Goal: Contribute content: Contribute content

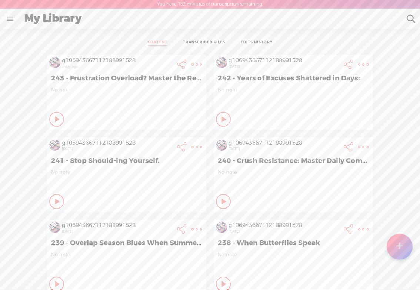
click at [401, 249] on t at bounding box center [400, 247] width 6 height 16
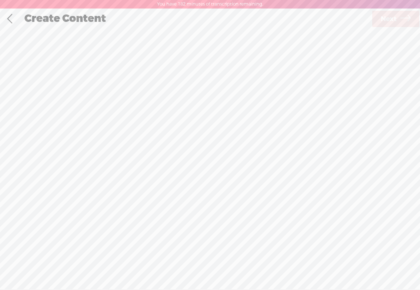
scroll to position [0, 0]
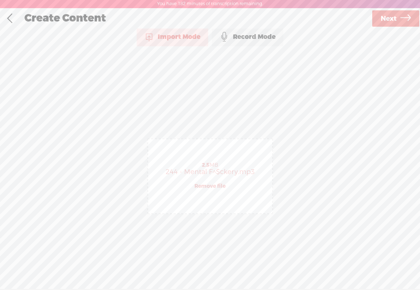
click at [385, 16] on span "Next" at bounding box center [389, 18] width 16 height 19
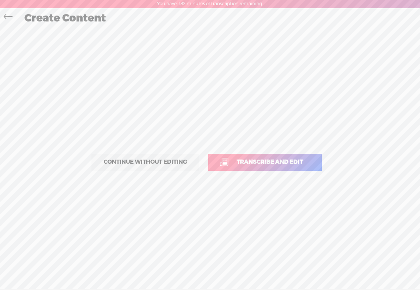
click at [269, 156] on link "Transcribe and edit" at bounding box center [265, 162] width 114 height 17
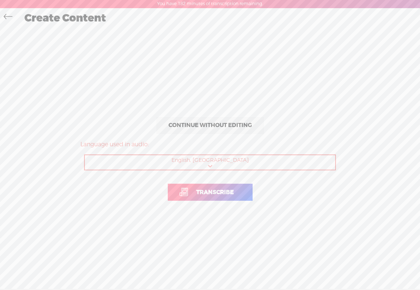
click at [211, 192] on span "Transcribe" at bounding box center [215, 192] width 53 height 9
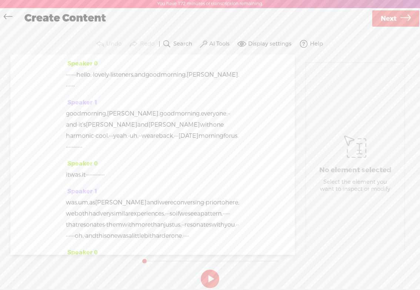
drag, startPoint x: 94, startPoint y: 75, endPoint x: 67, endPoint y: 75, distance: 26.7
click at [67, 75] on div "· · · · · · · hello, · lovely · listeners, and good morning, [PERSON_NAME]. · ·…" at bounding box center [152, 80] width 173 height 22
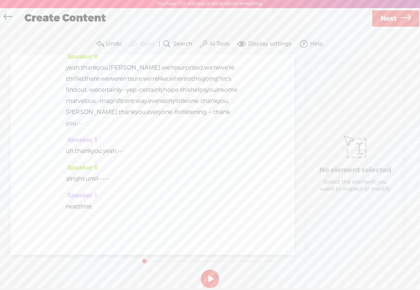
scroll to position [2742, 0]
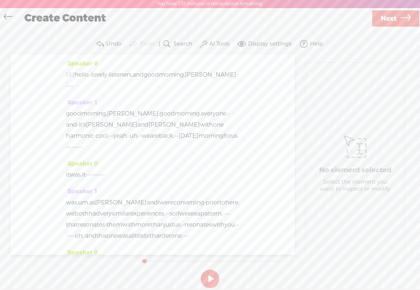
click at [221, 40] on label "AI Tools" at bounding box center [219, 43] width 20 height 7
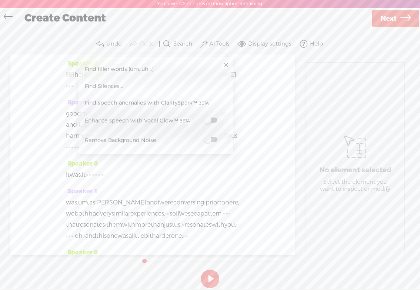
click at [217, 139] on label at bounding box center [211, 139] width 33 height 9
click at [387, 21] on span "Next" at bounding box center [389, 19] width 16 height 19
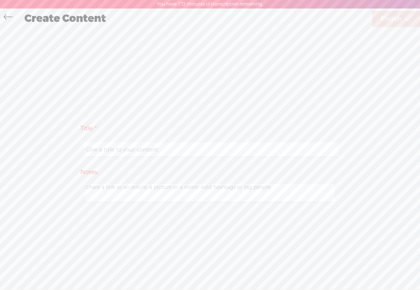
click at [106, 147] on input "text" at bounding box center [211, 150] width 254 height 14
paste input "244 - Mental F^$ckery"
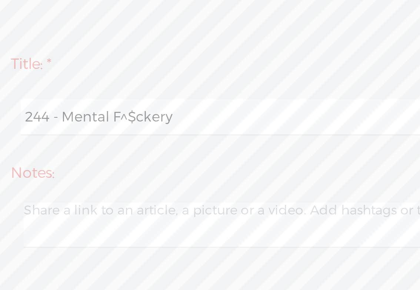
click at [131, 150] on input "244 - Mental F^$ckery" at bounding box center [211, 150] width 254 height 14
click at [155, 151] on input "244 - Mental F%#ckery" at bounding box center [211, 150] width 254 height 14
drag, startPoint x: 155, startPoint y: 151, endPoint x: 77, endPoint y: 151, distance: 77.8
click at [77, 151] on div "Title: * 244 - Mental F%#ckery Notes: Save as a draft content Publish: Warning:…" at bounding box center [209, 162] width 405 height 87
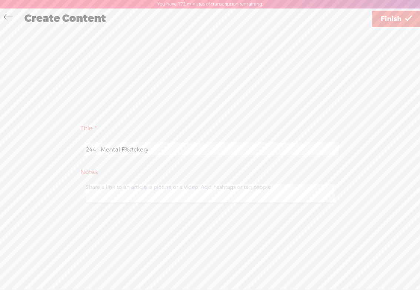
type input "244 - Mental F%#ckery"
click at [388, 16] on span "Finish" at bounding box center [391, 19] width 21 height 19
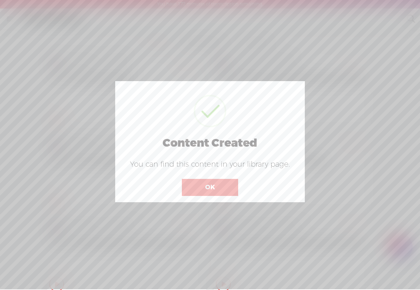
click at [206, 183] on button "OK" at bounding box center [210, 187] width 56 height 17
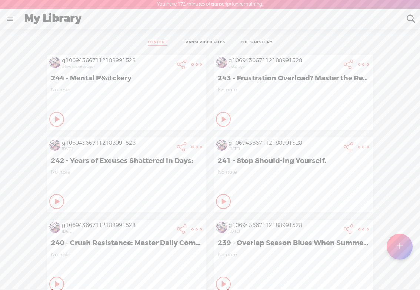
click at [195, 63] on t at bounding box center [197, 64] width 10 height 10
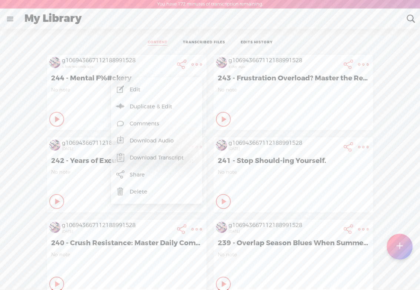
click at [141, 139] on link "Download Audio" at bounding box center [157, 140] width 84 height 17
click at [88, 134] on span "Download .mp3 file" at bounding box center [68, 132] width 65 height 17
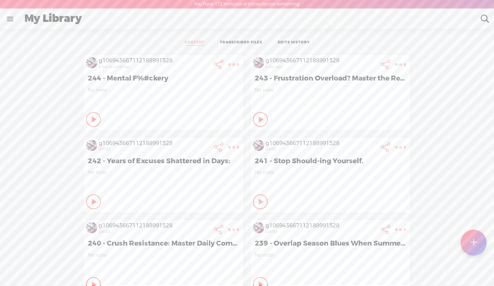
click at [232, 64] on t at bounding box center [233, 64] width 10 height 10
click at [179, 140] on link "Download Audio" at bounding box center [194, 140] width 84 height 17
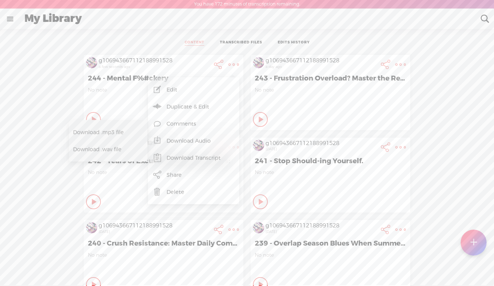
click at [124, 131] on span "Download .mp3 file" at bounding box center [105, 132] width 65 height 17
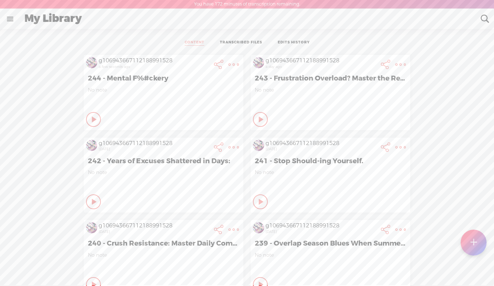
click at [234, 64] on t at bounding box center [233, 64] width 10 height 10
click at [191, 93] on link "Edit" at bounding box center [194, 89] width 84 height 17
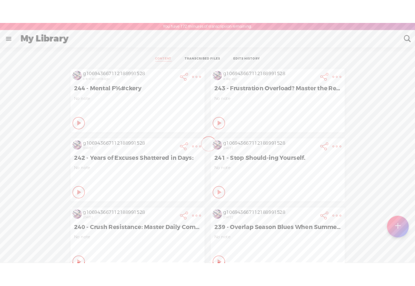
scroll to position [0, 0]
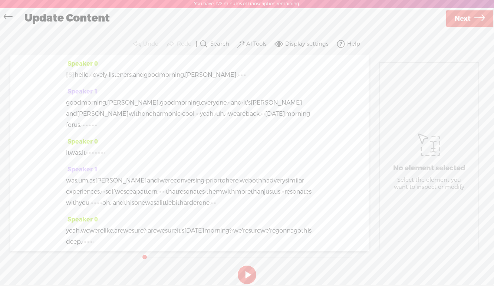
click at [420, 24] on span "Next" at bounding box center [462, 18] width 16 height 19
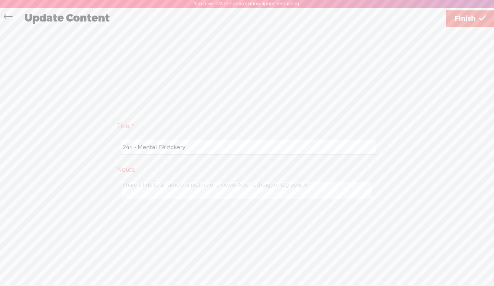
click at [140, 149] on input "244 - Mental F%#ckery" at bounding box center [248, 147] width 254 height 14
paste input "Stop Losing Your Shit:"
type input "244 - Stop Losing Your Shit: (AKA) Mental F%#ckery"
click at [420, 19] on span "Finish" at bounding box center [464, 18] width 21 height 19
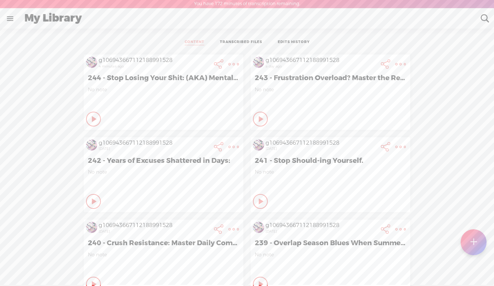
click at [92, 121] on icon at bounding box center [94, 118] width 7 height 7
click at [93, 120] on icon at bounding box center [93, 118] width 7 height 7
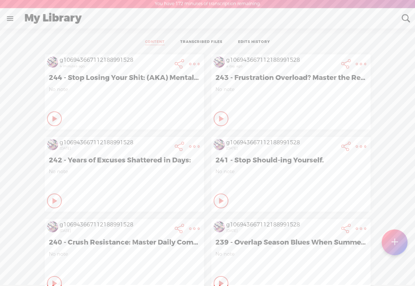
click at [195, 64] on t at bounding box center [194, 64] width 10 height 10
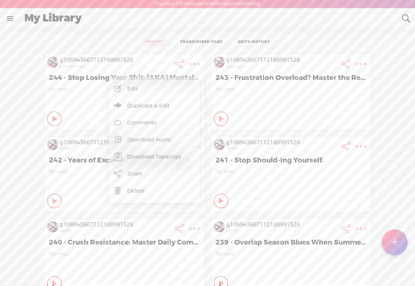
click at [133, 91] on link "Edit" at bounding box center [155, 88] width 84 height 17
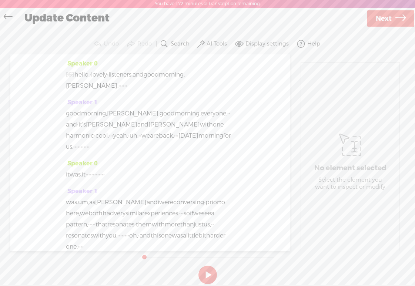
click at [396, 16] on icon at bounding box center [401, 18] width 10 height 19
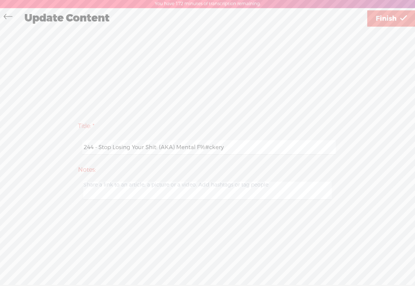
drag, startPoint x: 100, startPoint y: 147, endPoint x: 80, endPoint y: 147, distance: 20.0
click at [80, 147] on div "244 - Stop Losing Your Shit: (AKA) Mental F%#ckery" at bounding box center [207, 147] width 259 height 23
click at [218, 149] on input "Stop Losing Your Shit: (AKA) Mental F%#ckery" at bounding box center [209, 147] width 254 height 14
type input "Stop Losing Your Shit: (AKA) Mental F%#ckery"
click at [390, 15] on span "Finish" at bounding box center [386, 18] width 21 height 19
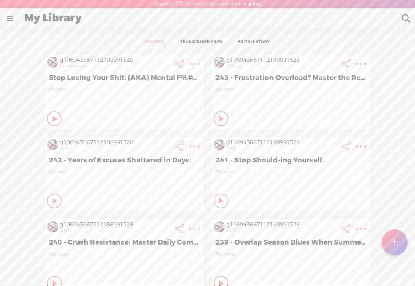
click at [193, 62] on t at bounding box center [194, 64] width 10 height 10
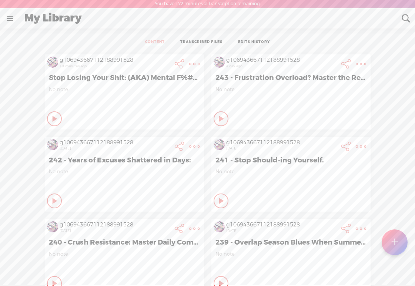
click at [194, 64] on t at bounding box center [194, 64] width 10 height 10
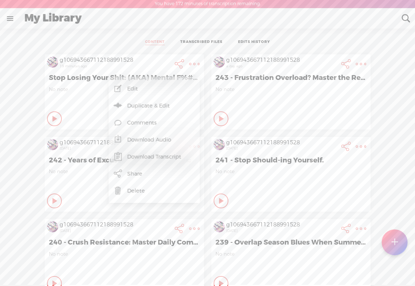
click at [128, 193] on link "Delete" at bounding box center [155, 191] width 84 height 17
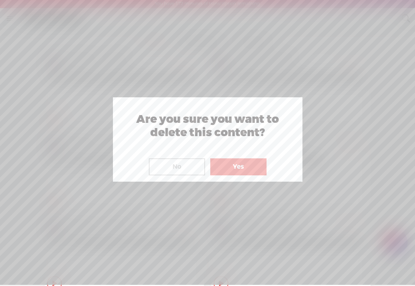
click at [239, 169] on button "Yes" at bounding box center [238, 167] width 56 height 17
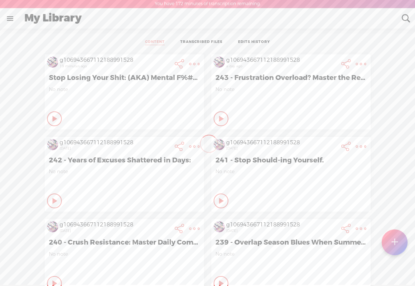
click at [58, 19] on div "My Library" at bounding box center [208, 18] width 378 height 19
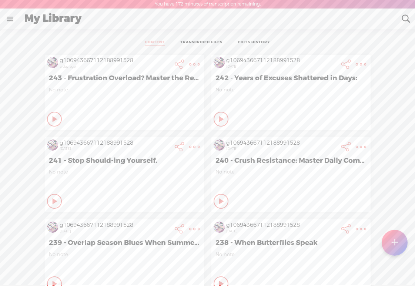
click at [392, 241] on t at bounding box center [395, 243] width 6 height 16
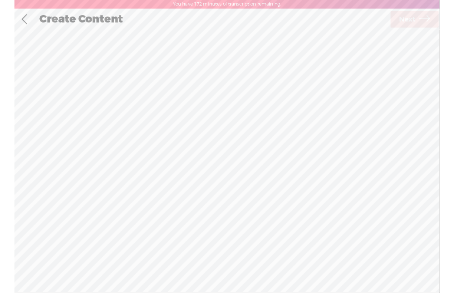
scroll to position [0, 0]
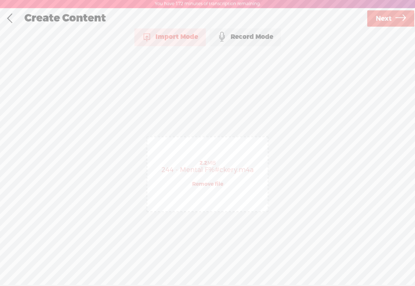
click at [393, 17] on link "Next" at bounding box center [391, 18] width 47 height 16
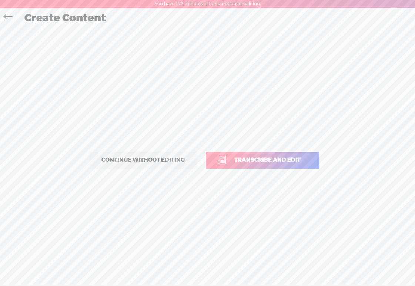
click at [291, 158] on span "Transcribe and edit" at bounding box center [268, 160] width 82 height 9
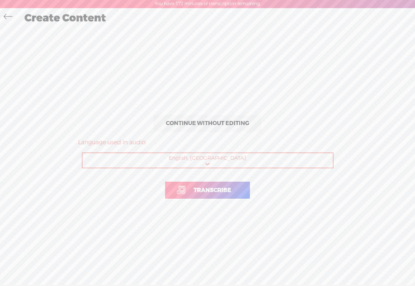
click at [199, 195] on link "Transcribe" at bounding box center [207, 190] width 85 height 17
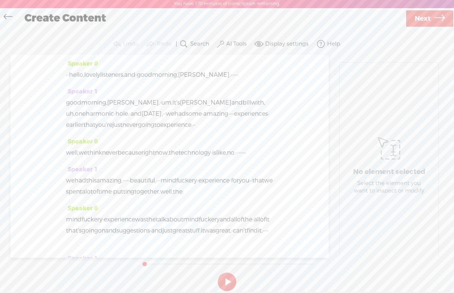
drag, startPoint x: 73, startPoint y: 76, endPoint x: 60, endPoint y: 76, distance: 13.7
click at [60, 76] on div "Speaker 0 · · hello, lovely listeners, and · good morning, kim. · · · · · Speak…" at bounding box center [169, 155] width 318 height 203
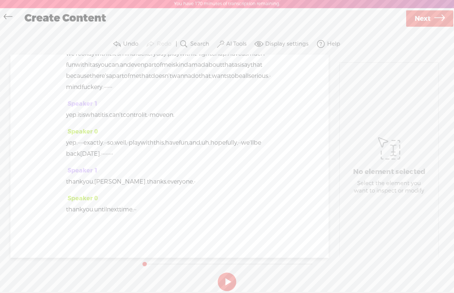
scroll to position [444, 0]
click at [415, 18] on span "Next" at bounding box center [422, 18] width 16 height 19
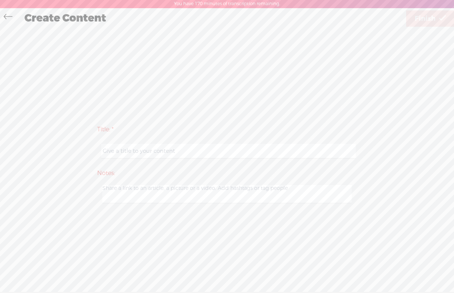
click at [152, 151] on input "text" at bounding box center [228, 151] width 254 height 14
paste input "Stop Losing Your Shit: (AKA) Mental F%#ckery"
drag, startPoint x: 179, startPoint y: 153, endPoint x: 89, endPoint y: 150, distance: 90.1
click at [89, 150] on div "Title: * Stop Losing Your Shit: (AKA) Mental F%#ckery Notes: Save as a draft co…" at bounding box center [226, 163] width 439 height 87
drag, startPoint x: 183, startPoint y: 152, endPoint x: 79, endPoint y: 150, distance: 104.5
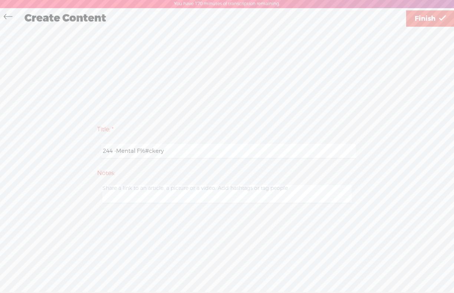
click at [79, 150] on div "Title: * 244 -Mental F%#ckery Notes: Save as a draft content Publish: Warning: …" at bounding box center [226, 163] width 439 height 87
type input "244 -Mental F%#ckery"
click at [410, 17] on link "Finish" at bounding box center [430, 18] width 48 height 16
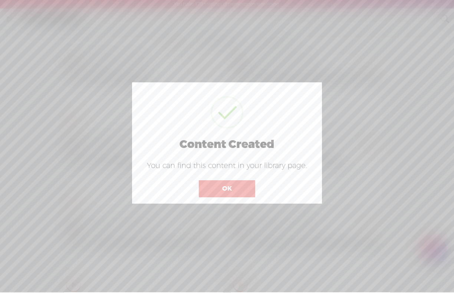
click at [215, 188] on button "OK" at bounding box center [227, 188] width 56 height 17
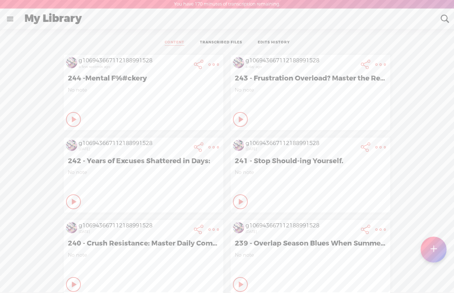
click at [212, 64] on t at bounding box center [213, 64] width 10 height 10
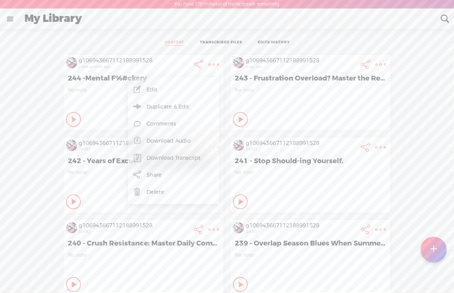
click at [147, 157] on link "Download Transcript" at bounding box center [174, 157] width 84 height 17
click at [166, 141] on link "Download Audio" at bounding box center [174, 140] width 84 height 17
click at [89, 130] on span "Download .mp3 file" at bounding box center [85, 132] width 65 height 17
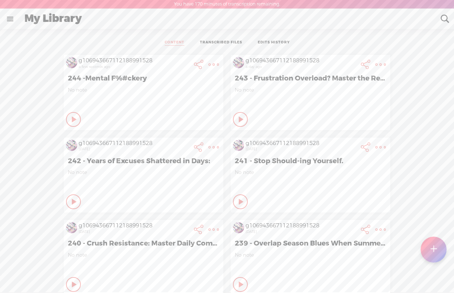
click at [213, 63] on t at bounding box center [213, 64] width 10 height 10
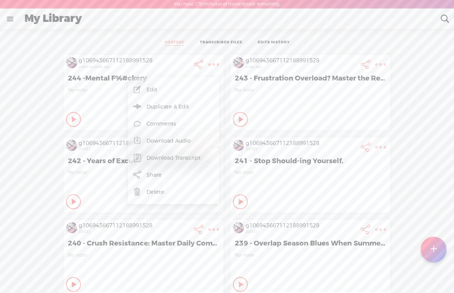
click at [148, 92] on link "Edit" at bounding box center [174, 89] width 84 height 17
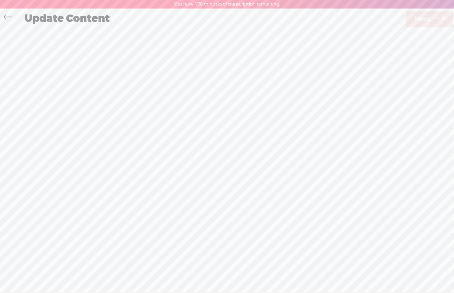
scroll to position [0, 0]
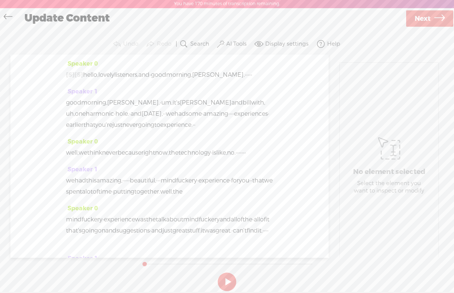
click at [415, 17] on span "Next" at bounding box center [422, 18] width 16 height 19
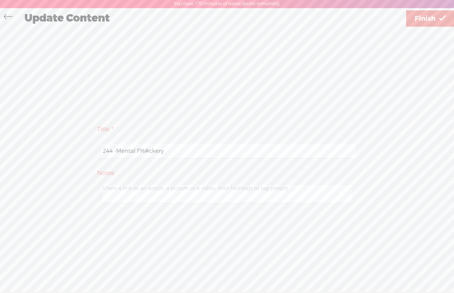
drag, startPoint x: 190, startPoint y: 152, endPoint x: 118, endPoint y: 152, distance: 71.5
click at [118, 152] on input "244 -Mental F%#ckery" at bounding box center [228, 151] width 254 height 14
paste input "indfuckery Mayhem"
type input "244 -Mindfuckery Mayhem"
click at [415, 20] on span "Finish" at bounding box center [424, 18] width 21 height 19
